Goal: Transaction & Acquisition: Purchase product/service

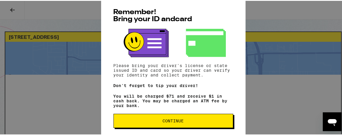
click at [170, 121] on span "Continue" at bounding box center [173, 120] width 21 height 4
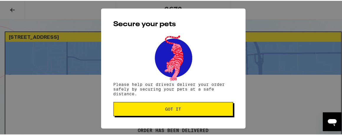
click at [170, 107] on span "Got it" at bounding box center [173, 108] width 16 height 4
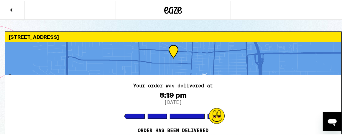
click at [13, 8] on icon at bounding box center [12, 9] width 7 height 7
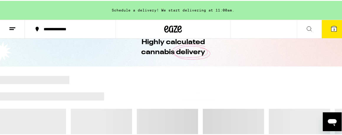
scroll to position [29, 0]
